Goal: Navigation & Orientation: Find specific page/section

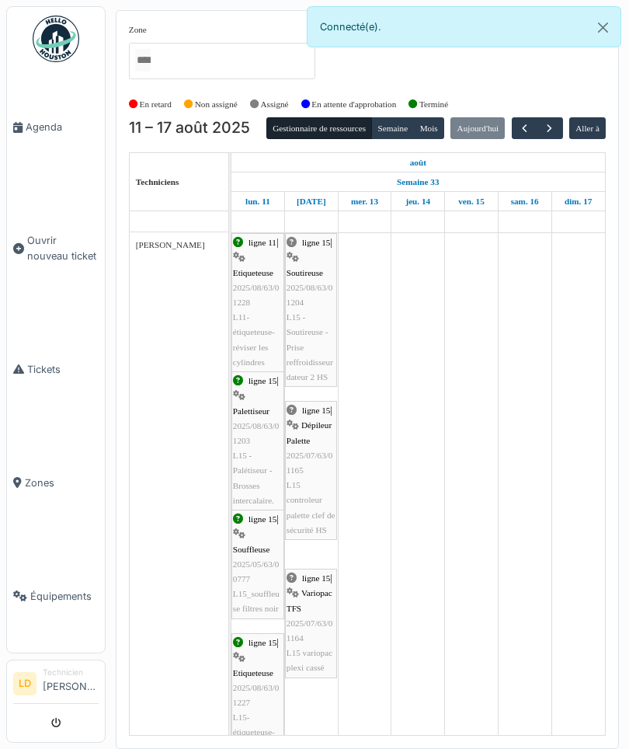
scroll to position [809, 0]
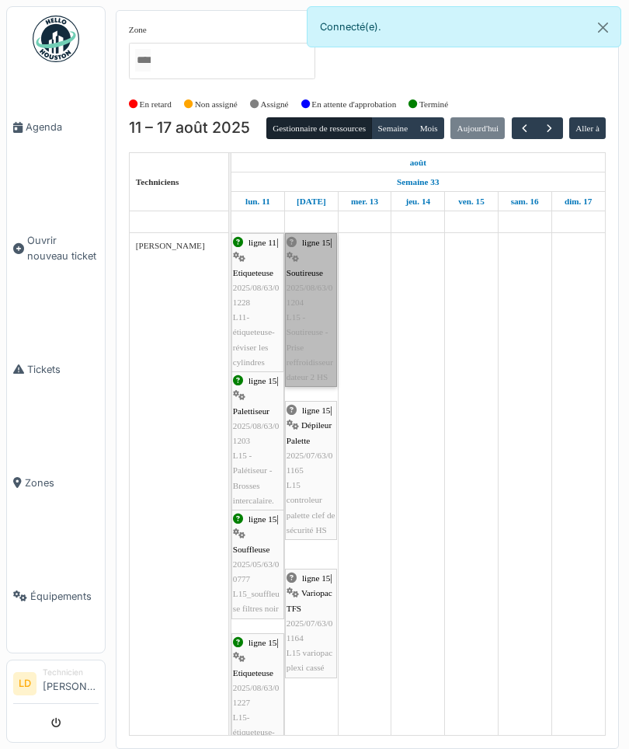
click at [302, 377] on link "ligne 15 | Soutireuse 2025/08/63/01204 L15 - Soutireuse - Prise reffroidisseur …" at bounding box center [311, 310] width 52 height 154
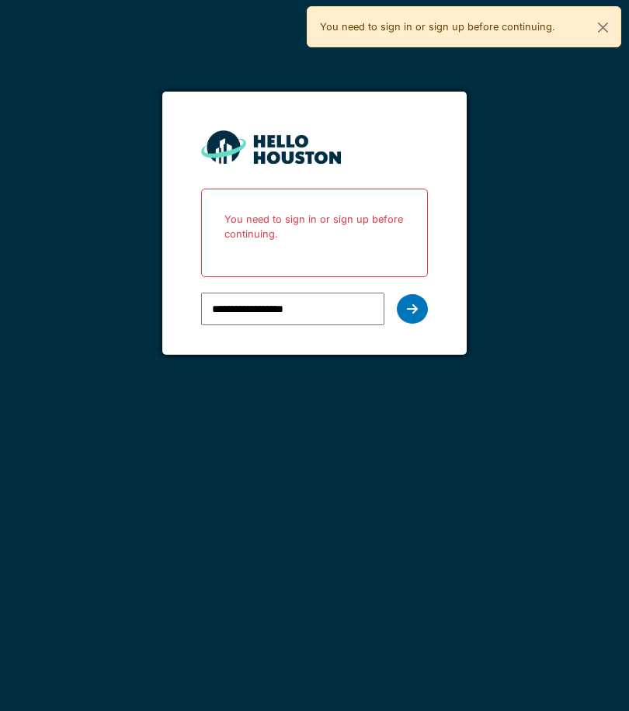
click at [412, 311] on icon at bounding box center [412, 309] width 11 height 12
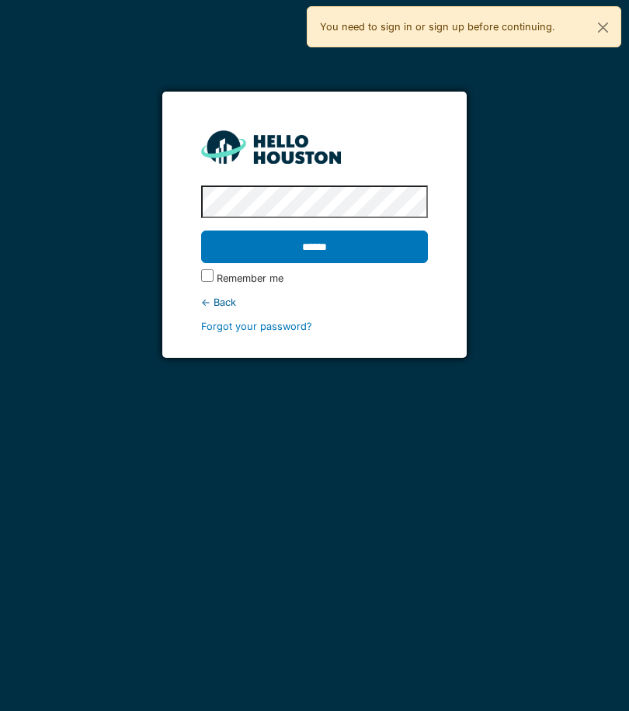
click at [384, 240] on input "******" at bounding box center [314, 247] width 227 height 33
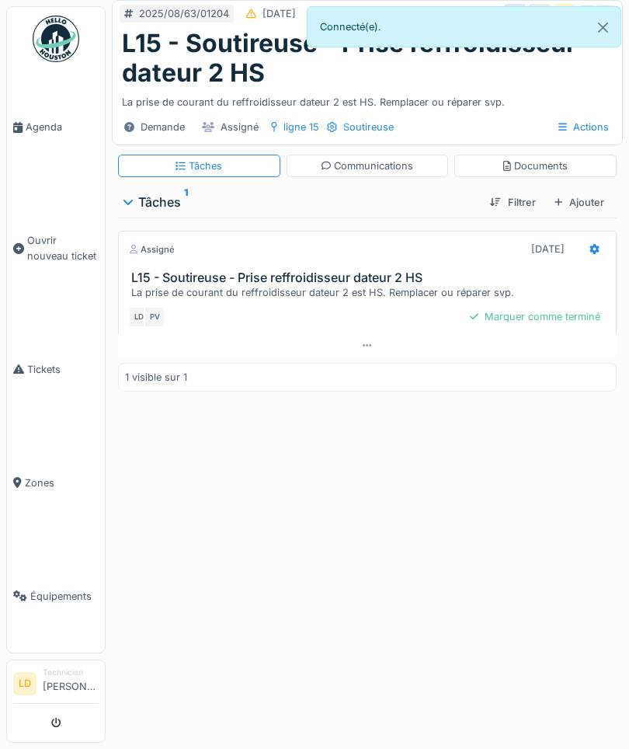
click at [514, 165] on div "Documents" at bounding box center [535, 165] width 64 height 15
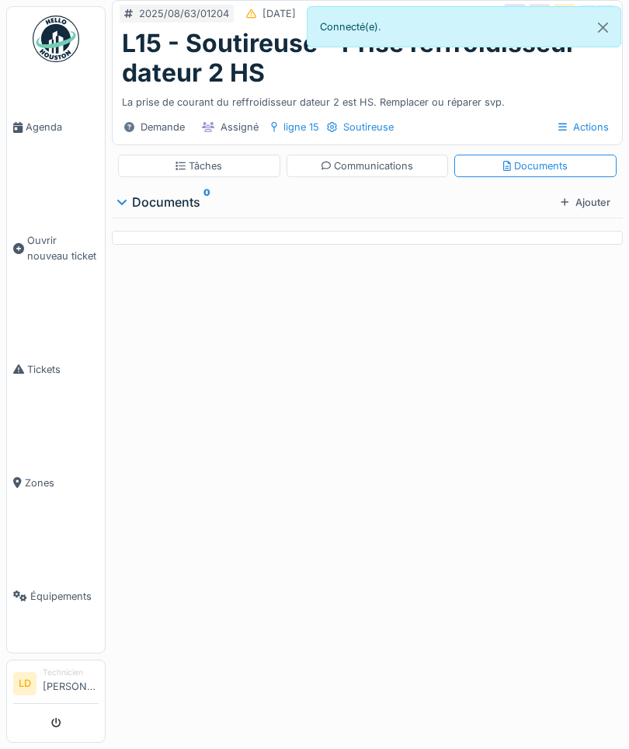
click at [400, 163] on div "Communications" at bounding box center [368, 165] width 92 height 15
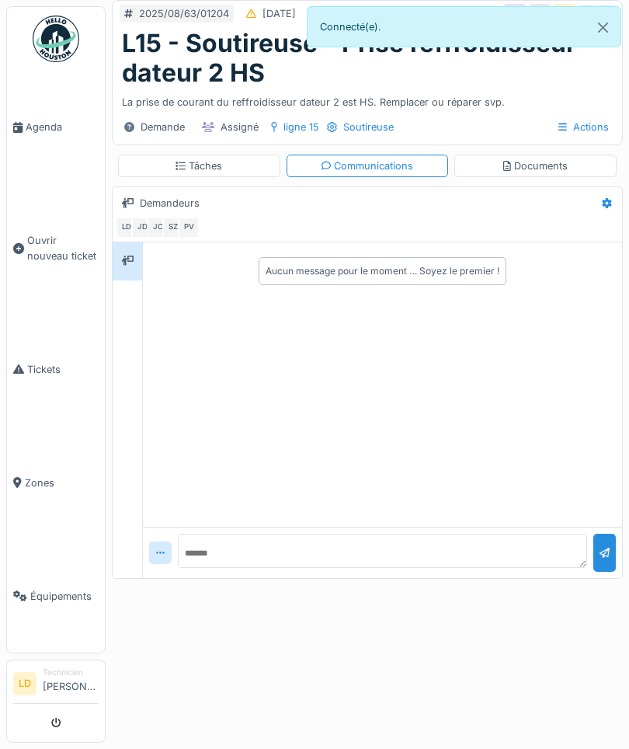
click at [166, 163] on div "Tâches" at bounding box center [199, 166] width 162 height 23
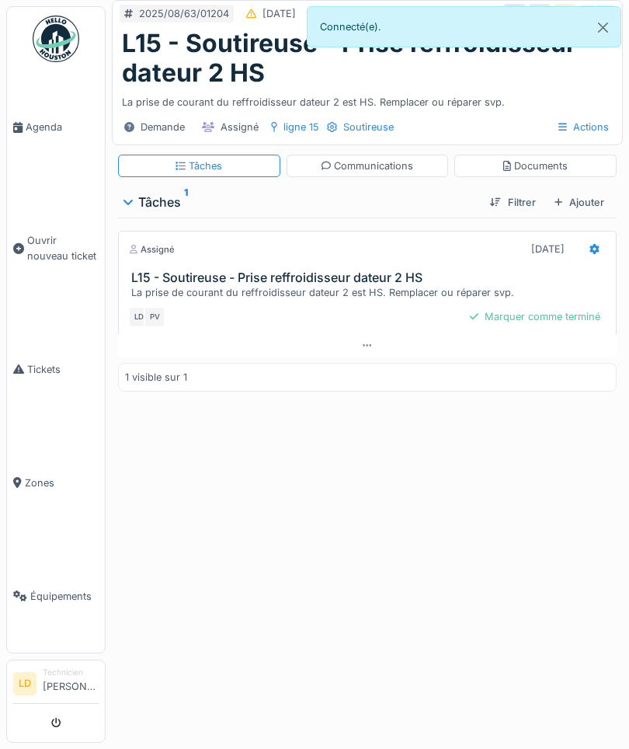
click at [46, 121] on span "Agenda" at bounding box center [62, 127] width 73 height 15
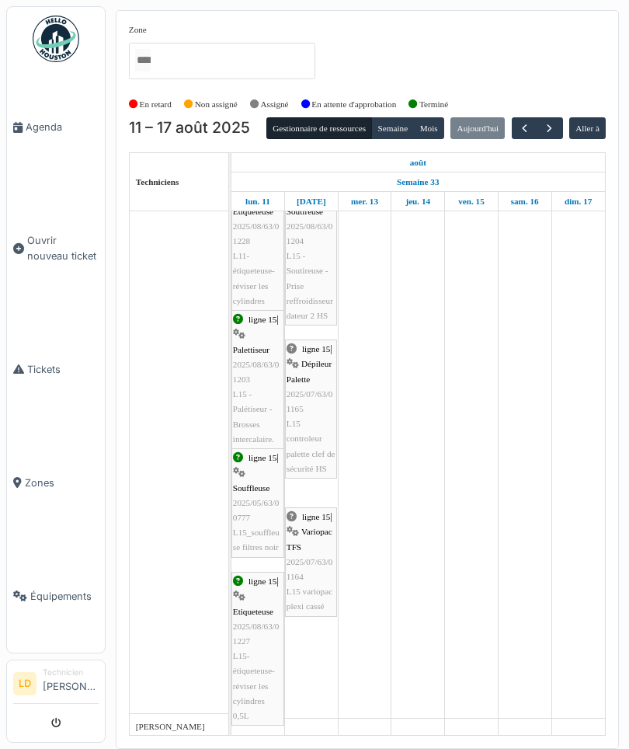
scroll to position [899, 0]
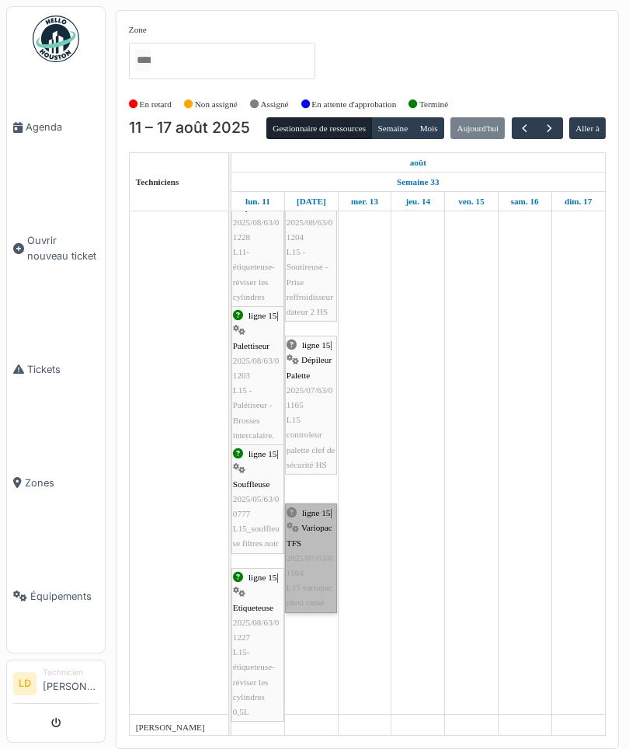
click at [316, 584] on link "ligne 15 | Variopac TFS 2025/07/63/01164 L15 variopac plexi cassé" at bounding box center [311, 557] width 52 height 109
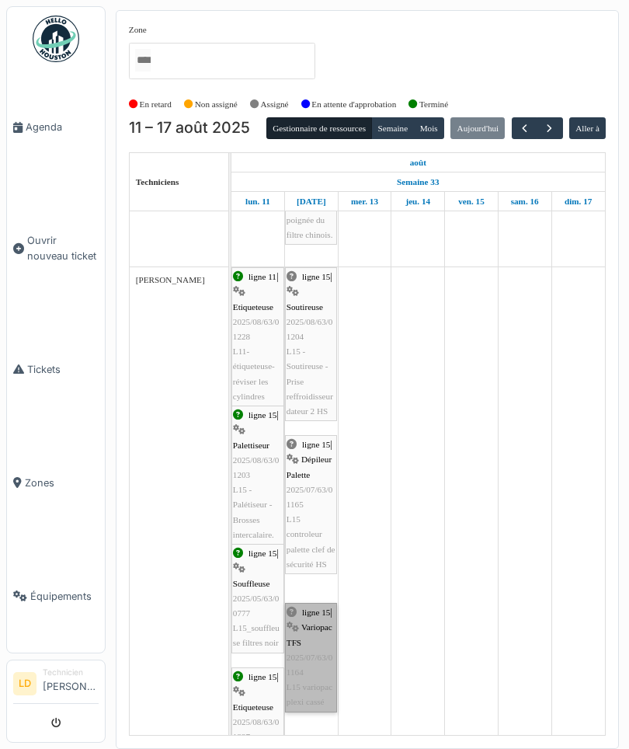
scroll to position [847, 0]
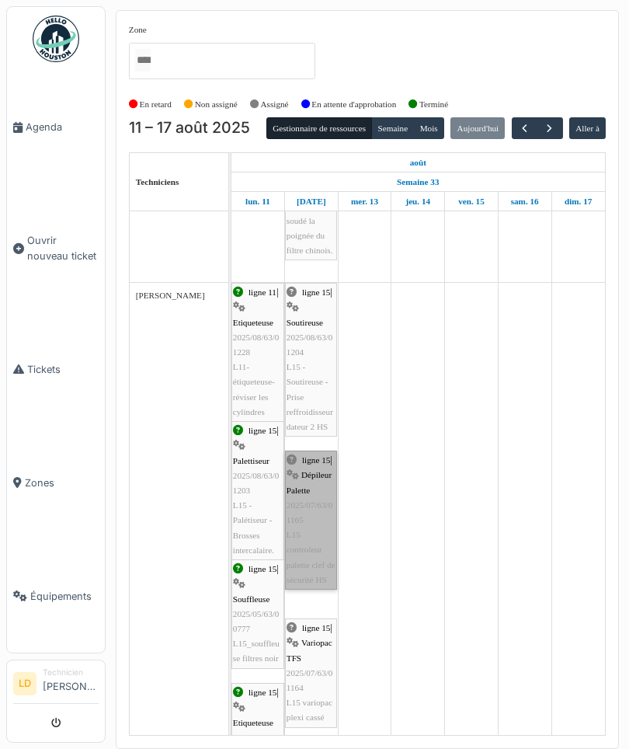
click at [322, 522] on link "ligne 15 | Dépileur Palette 2025/07/63/01165 L15 controleur palette clef de séc…" at bounding box center [311, 520] width 52 height 139
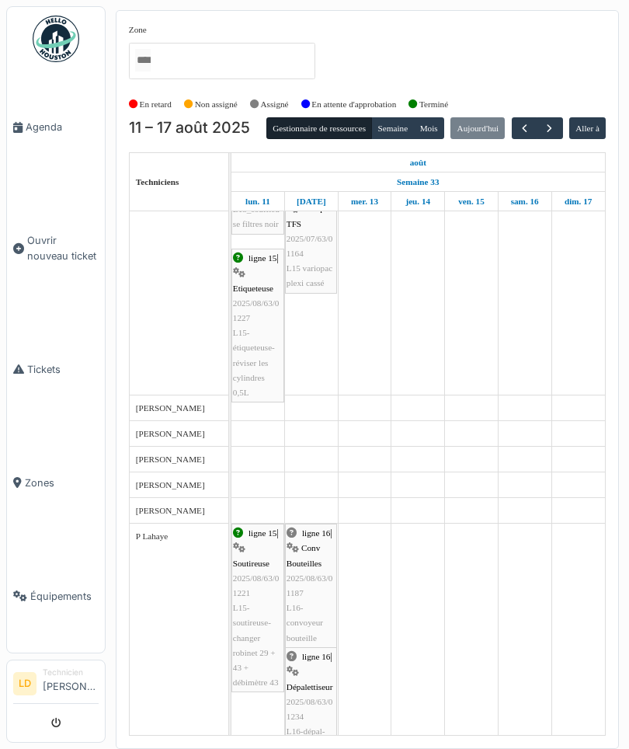
scroll to position [1315, 0]
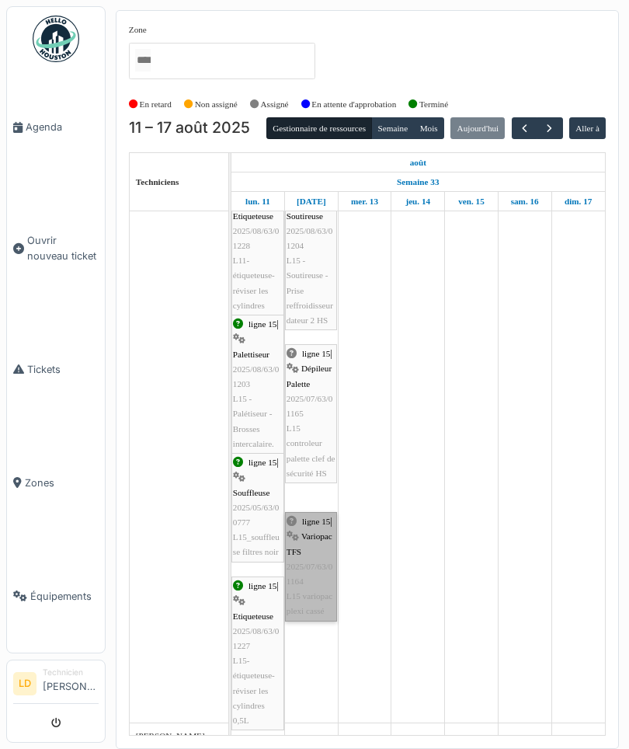
click at [307, 570] on link "ligne 15 | Variopac TFS 2025/07/63/01164 L15 variopac plexi cassé" at bounding box center [311, 566] width 52 height 109
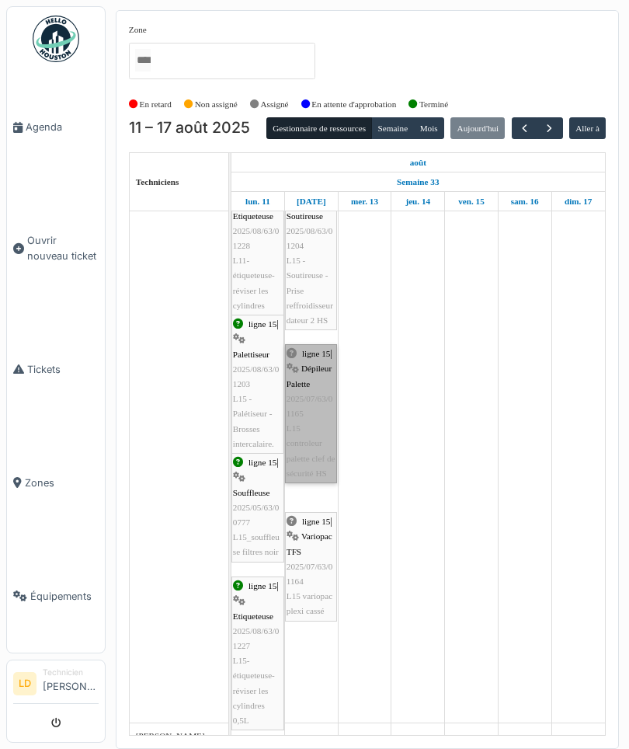
click at [310, 445] on link "ligne 15 | Dépileur Palette 2025/07/63/01165 L15 controleur palette clef de séc…" at bounding box center [311, 413] width 52 height 139
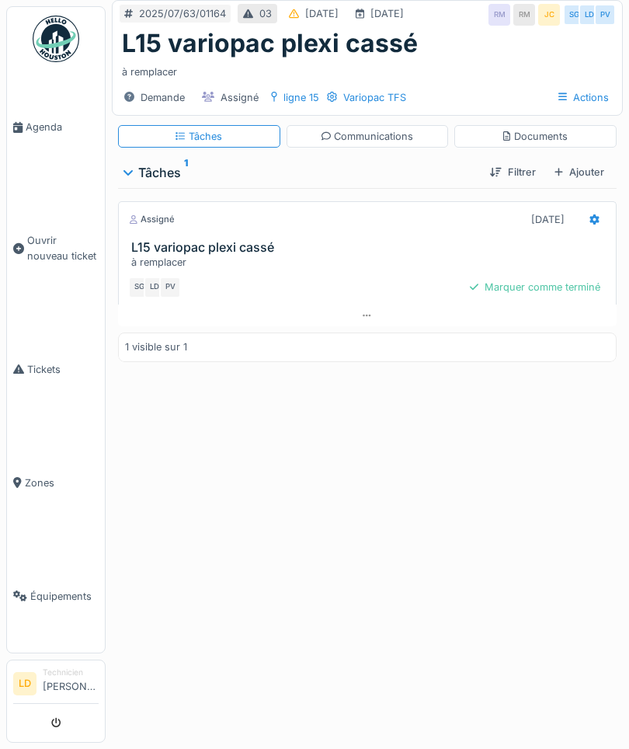
click at [573, 130] on div "Documents" at bounding box center [535, 136] width 162 height 23
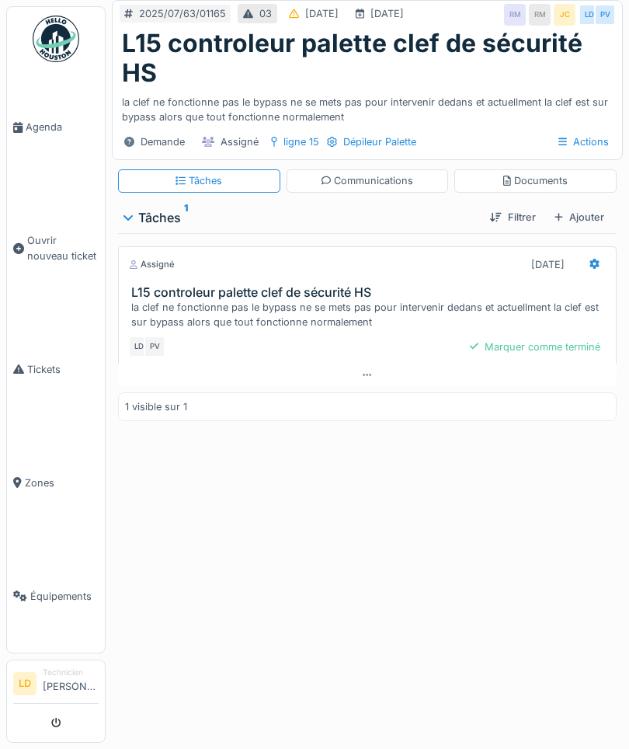
click at [574, 172] on div "Documents" at bounding box center [535, 180] width 162 height 23
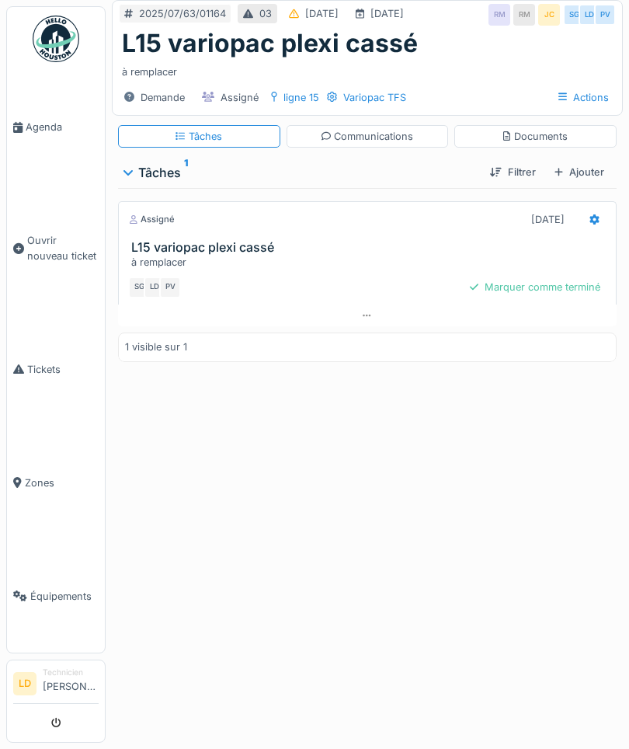
click at [544, 127] on div "Documents" at bounding box center [535, 136] width 162 height 23
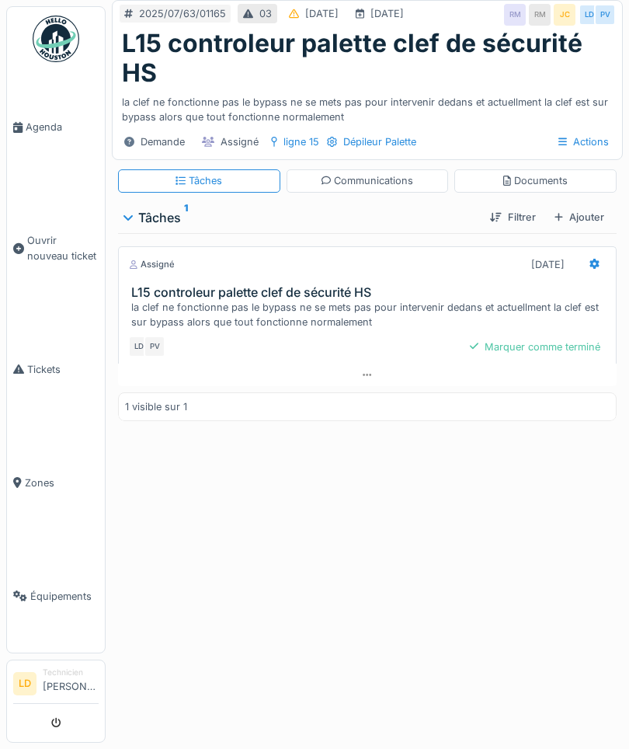
click at [533, 181] on div "Documents" at bounding box center [535, 180] width 64 height 15
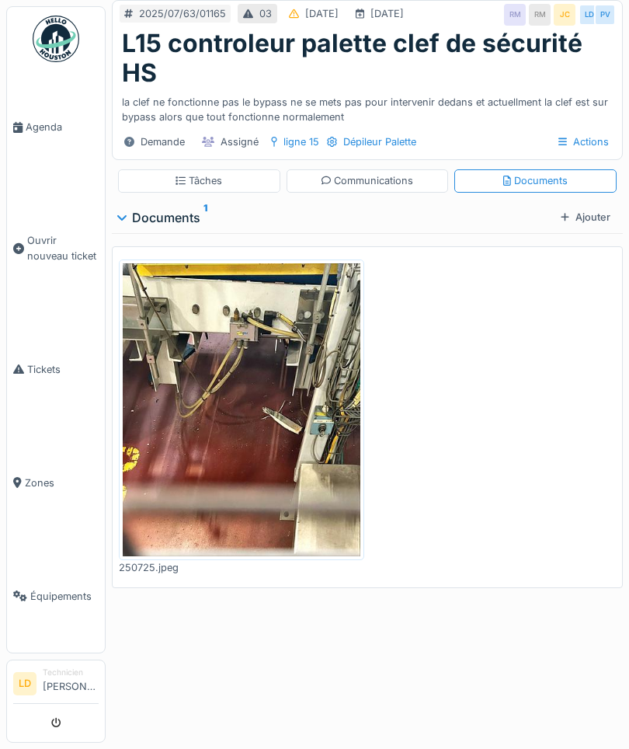
click at [291, 430] on img at bounding box center [242, 409] width 238 height 293
